Goal: Find contact information: Find contact information

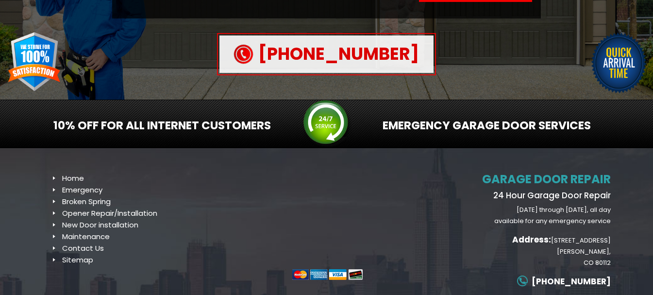
scroll to position [239, 0]
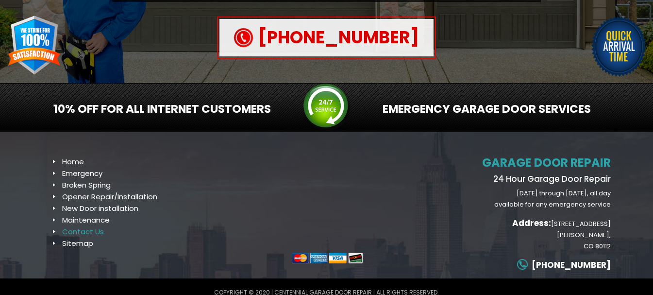
click at [76, 229] on link "Contact Us" at bounding box center [83, 231] width 42 height 10
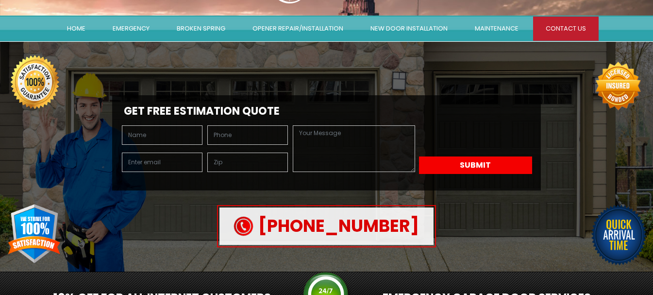
scroll to position [0, 0]
